Goal: Task Accomplishment & Management: Complete application form

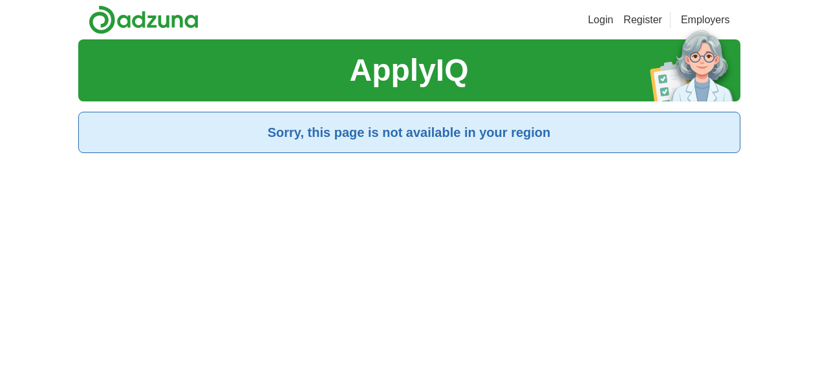
click at [613, 21] on link "Login" at bounding box center [599, 20] width 25 height 16
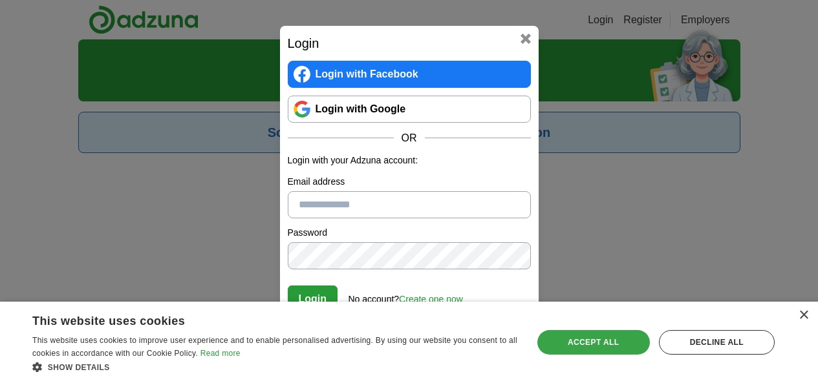
click at [608, 352] on div "Accept all" at bounding box center [593, 342] width 112 height 25
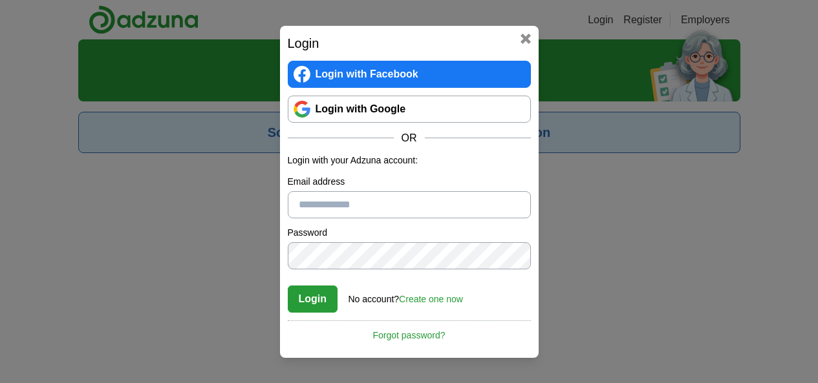
click at [452, 301] on link "Create one now" at bounding box center [431, 299] width 64 height 10
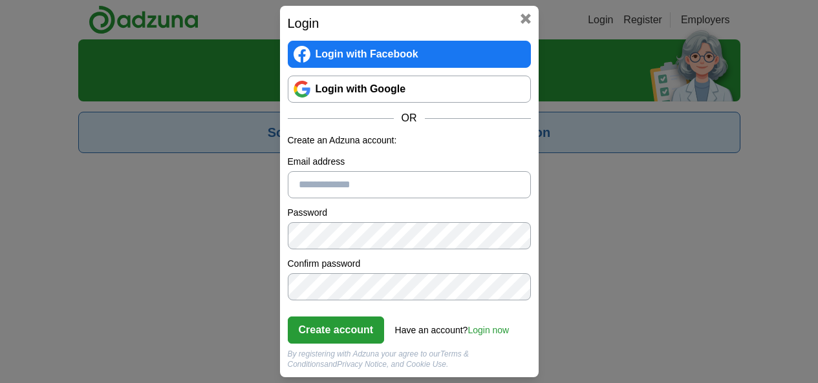
click at [416, 189] on input "Email address" at bounding box center [409, 184] width 243 height 27
type input "**********"
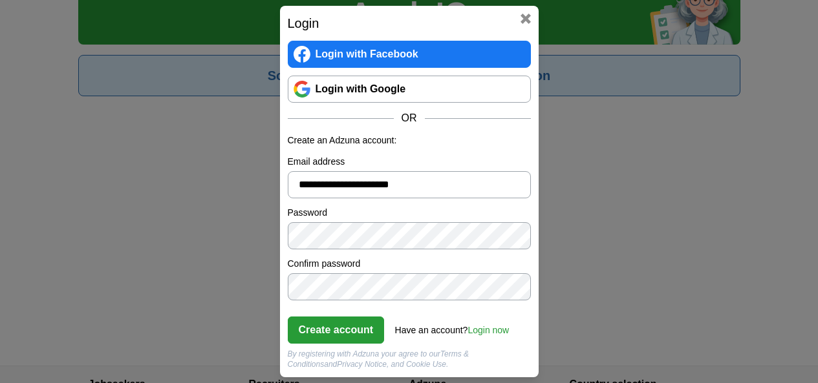
scroll to position [61, 0]
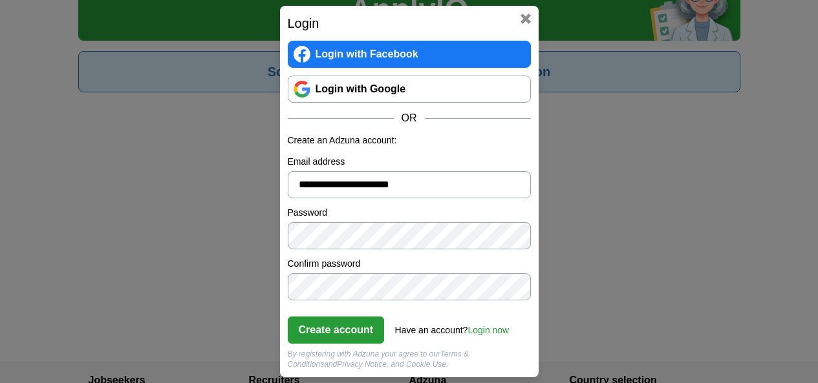
click at [334, 333] on button "Create account" at bounding box center [336, 330] width 97 height 27
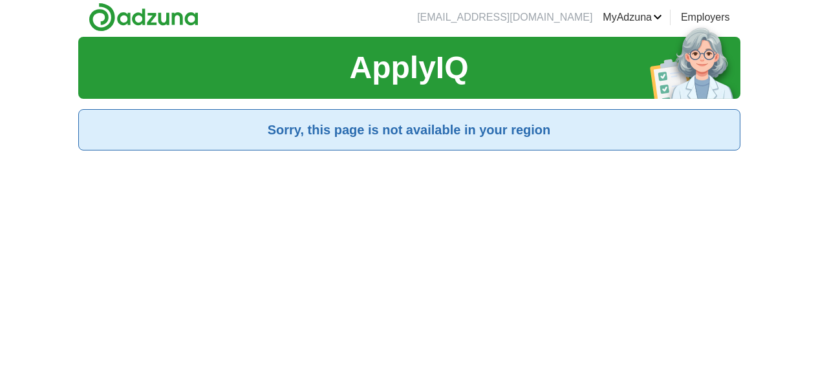
scroll to position [0, 0]
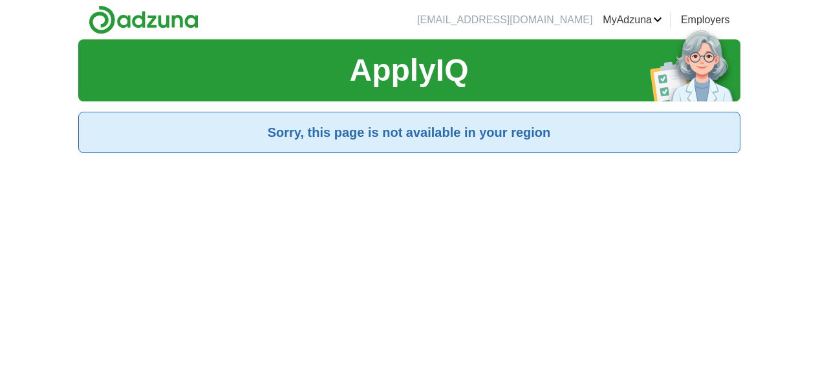
click at [662, 22] on link "MyAdzuna" at bounding box center [631, 20] width 59 height 16
click at [557, 339] on div "ApplyIQ Sorry, this page is not available in your region" at bounding box center [409, 230] width 662 height 383
click at [730, 21] on link "Employers" at bounding box center [705, 20] width 49 height 16
